Goal: Transaction & Acquisition: Purchase product/service

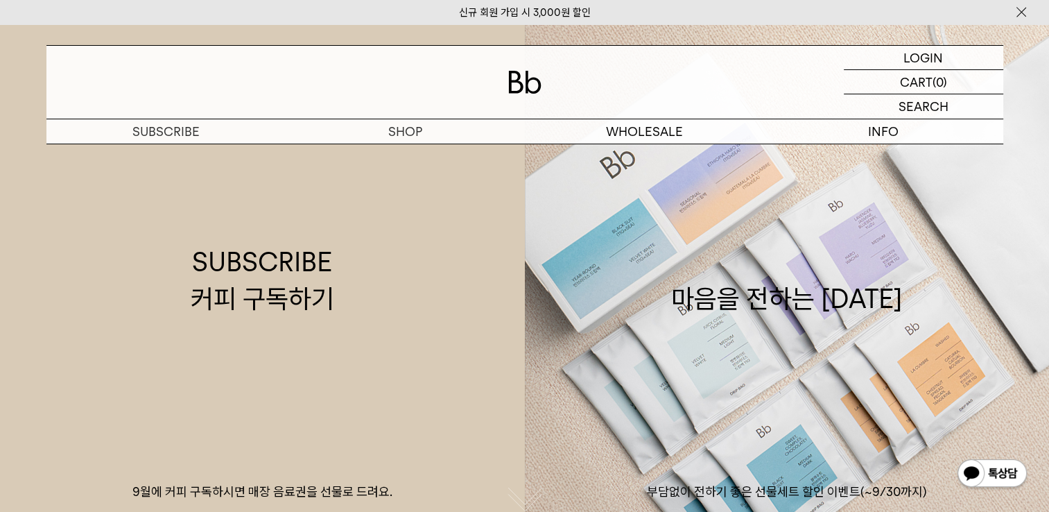
click at [0, 0] on img "button" at bounding box center [0, 0] width 0 height 0
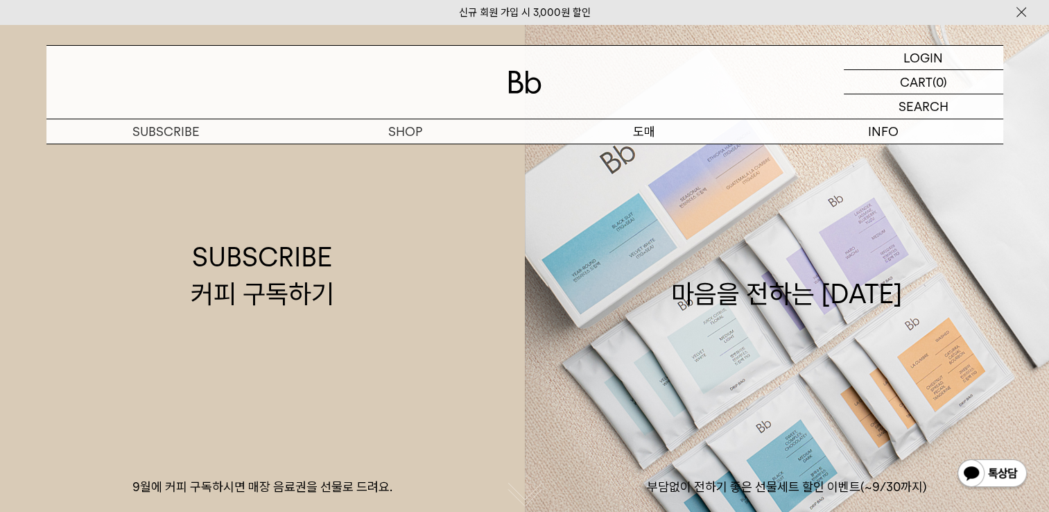
scroll to position [6, 0]
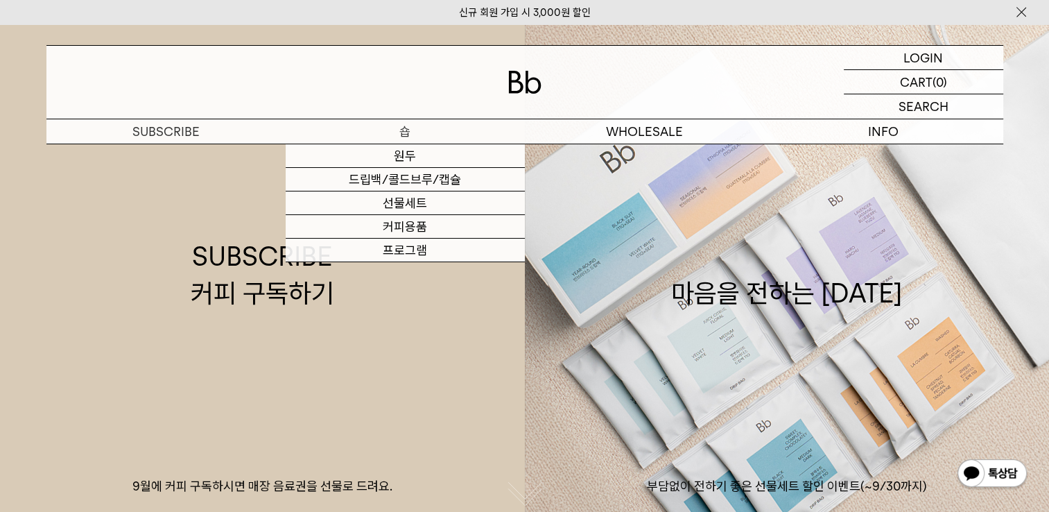
click at [286, 144] on p "숍" at bounding box center [405, 131] width 239 height 24
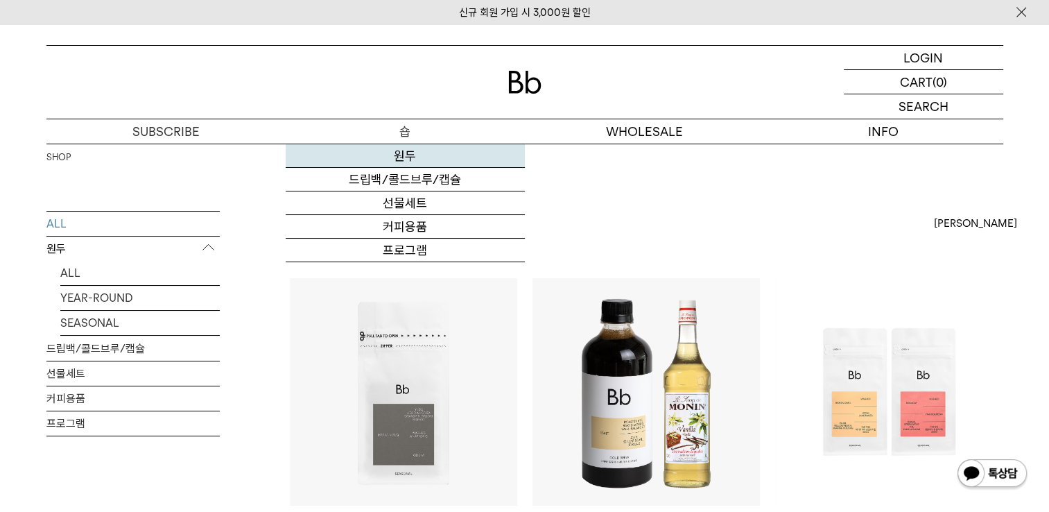
click at [413, 157] on link "원두" at bounding box center [405, 156] width 239 height 24
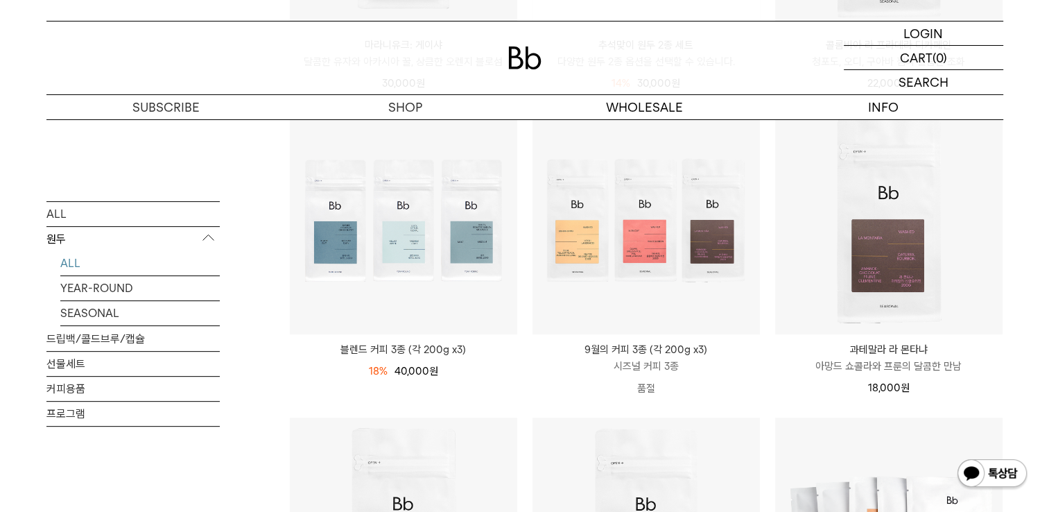
scroll to position [458, 0]
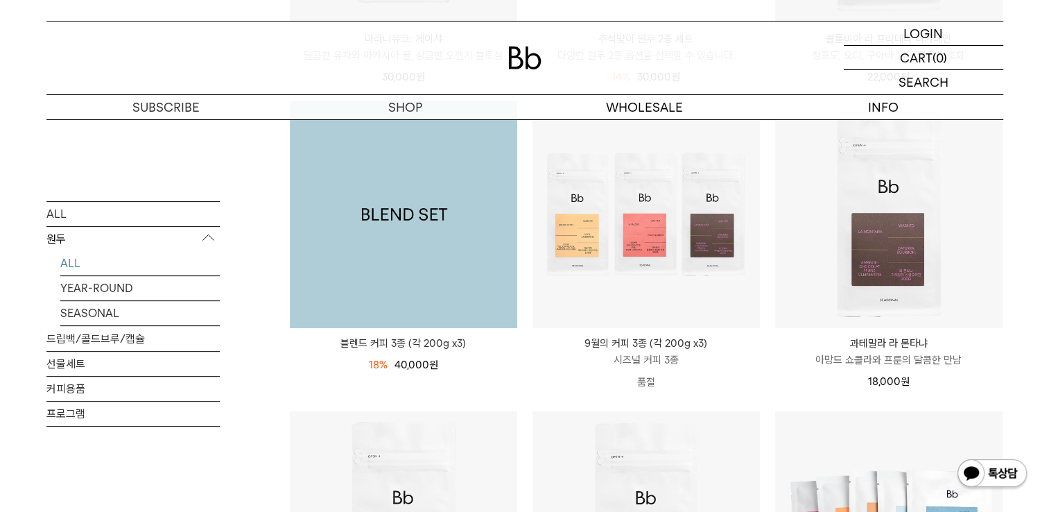
click at [455, 297] on img at bounding box center [404, 215] width 228 height 228
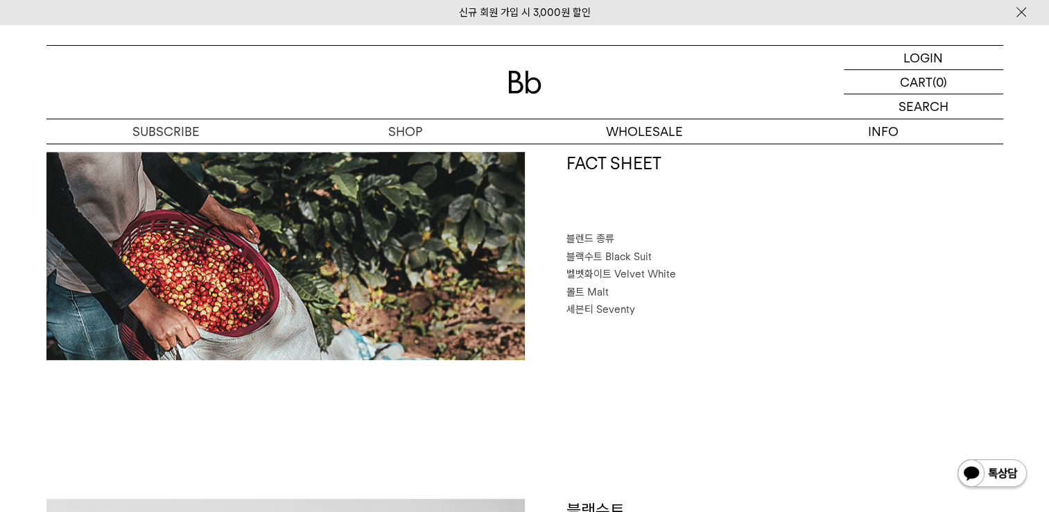
scroll to position [635, 0]
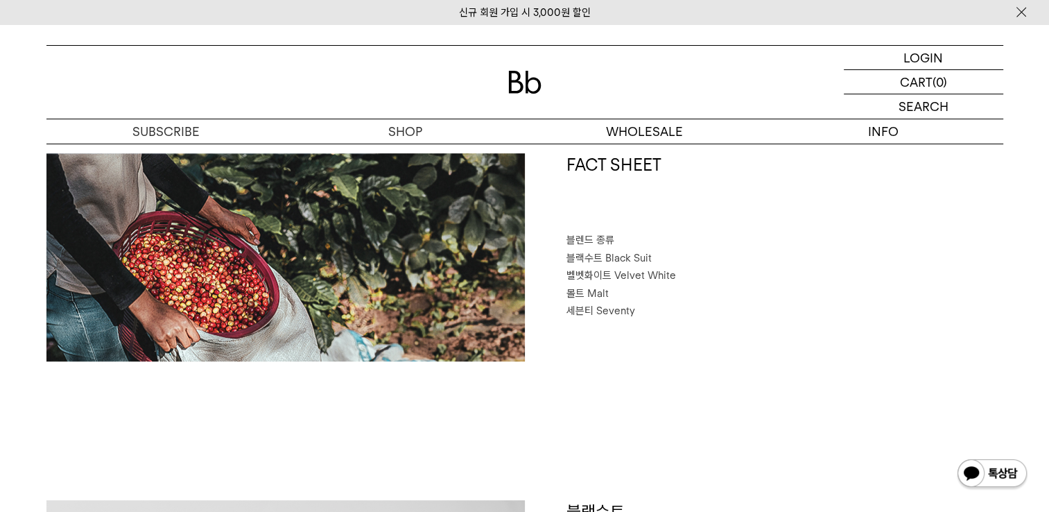
click at [649, 269] on span "Velvet White" at bounding box center [646, 275] width 62 height 12
drag, startPoint x: 650, startPoint y: 255, endPoint x: 599, endPoint y: 255, distance: 50.6
click at [599, 255] on p "블랙수트 Black Suit" at bounding box center [785, 259] width 437 height 18
drag, startPoint x: 599, startPoint y: 255, endPoint x: 573, endPoint y: 282, distance: 37.8
click at [573, 282] on p "벨벳화이트 Velvet White" at bounding box center [785, 276] width 437 height 18
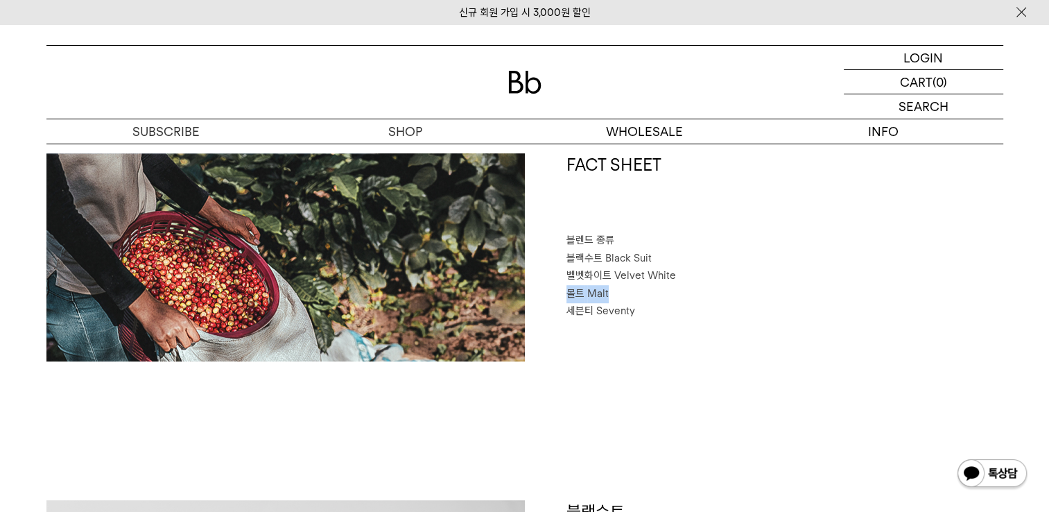
drag, startPoint x: 573, startPoint y: 282, endPoint x: 569, endPoint y: 299, distance: 17.2
click at [569, 299] on p "몰트 Malt" at bounding box center [785, 294] width 437 height 18
click at [989, 359] on div "FACT SHEET 블렌드 종류 블랙수트 Black Suit 벨벳화이트 Velvet White 몰트 Malt 세븐티 Seventy" at bounding box center [764, 257] width 479 height 208
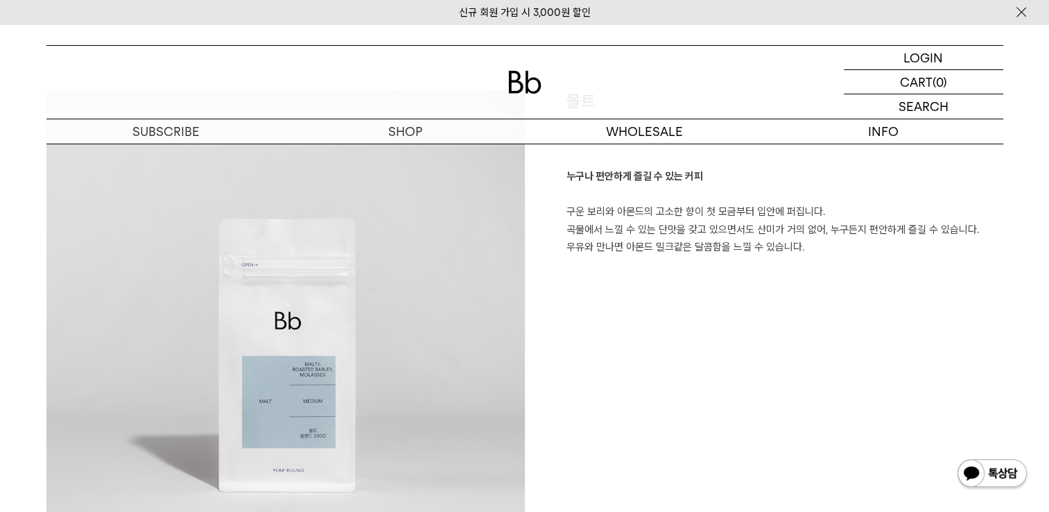
scroll to position [2286, 0]
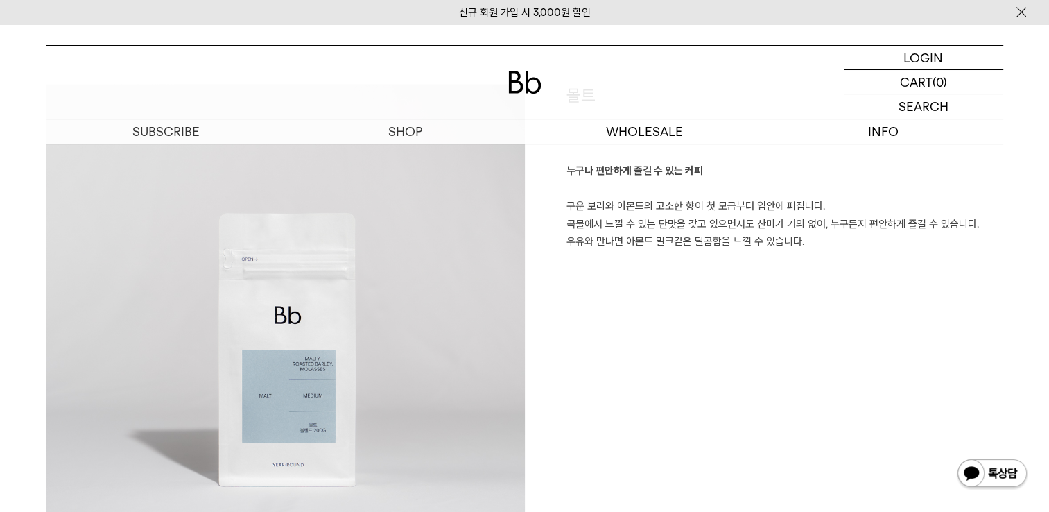
drag, startPoint x: 630, startPoint y: 316, endPoint x: 532, endPoint y: 429, distance: 149.0
click at [532, 429] on div "몰트 누구나 편안하게 즐길 수 있는 커피 구운 보리와 아몬드의 고소한 향이 첫 모금부터 입안에 퍼집니다. 곡물에서 느낄 수 있는 단맛을 갖고 …" at bounding box center [764, 323] width 479 height 479
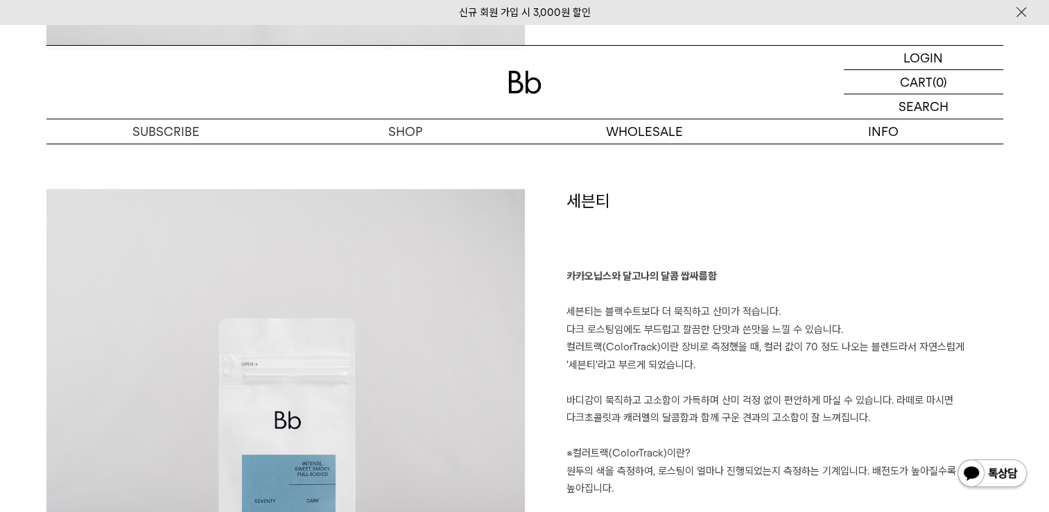
scroll to position [2797, 0]
drag, startPoint x: 673, startPoint y: 310, endPoint x: 757, endPoint y: 290, distance: 87.0
click at [757, 290] on p "카카오닙스와 달고나의 달콤 쌉싸름함 세븐티는 블랙수트보다 더 묵직하고 산미가 적습니다. 다크 로스팅임에도 부드럽고 깔끔한 단맛과 쓴맛을 느낄 …" at bounding box center [785, 384] width 437 height 230
drag, startPoint x: 757, startPoint y: 290, endPoint x: 757, endPoint y: 348, distance: 57.6
click at [757, 348] on p "카카오닙스와 달고나의 달콤 쌉싸름함 세븐티는 블랙수트보다 더 묵직하고 산미가 적습니다. 다크 로스팅임에도 부드럽고 깔끔한 단맛과 쓴맛을 느낄 …" at bounding box center [785, 384] width 437 height 230
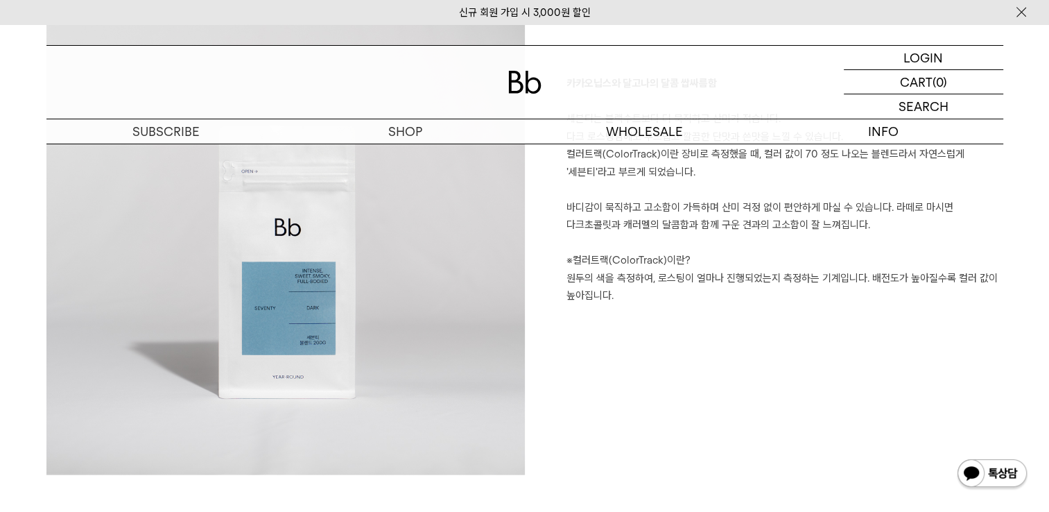
scroll to position [2991, 0]
click at [622, 289] on p "카카오닙스와 달고나의 달콤 쌉싸름함 세븐티는 블랙수트보다 더 묵직하고 산미가 적습니다. 다크 로스팅임에도 부드럽고 깔끔한 단맛과 쓴맛을 느낄 …" at bounding box center [785, 190] width 437 height 230
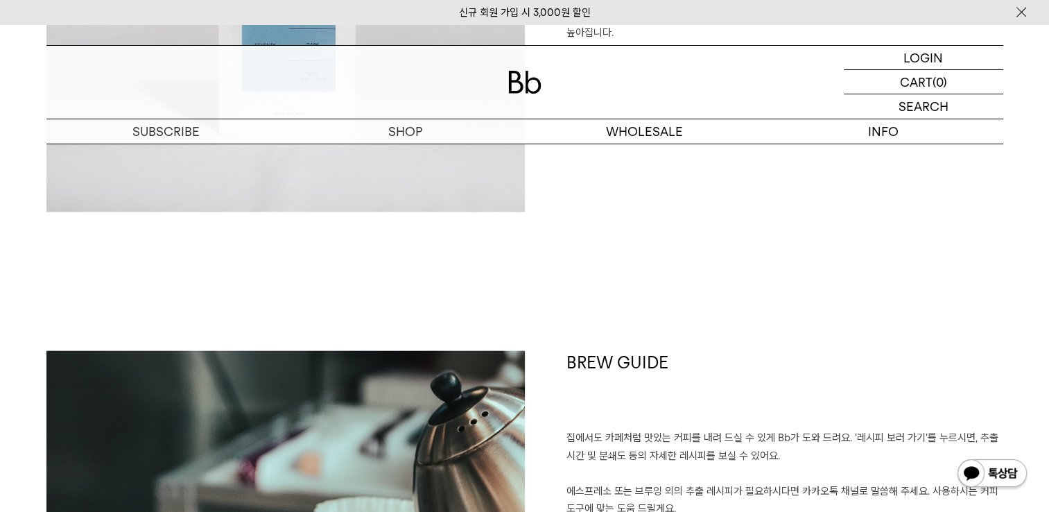
scroll to position [3255, 0]
